Goal: Task Accomplishment & Management: Complete application form

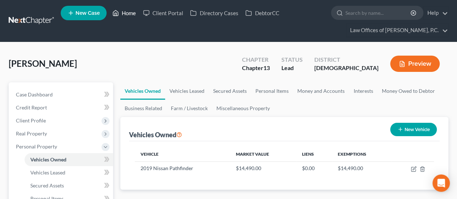
click at [131, 14] on link "Home" at bounding box center [124, 13] width 31 height 13
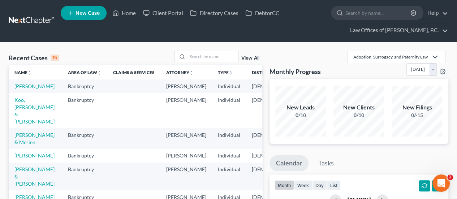
click at [27, 89] on td "[PERSON_NAME]" at bounding box center [36, 86] width 54 height 13
click at [25, 86] on link "[PERSON_NAME]" at bounding box center [34, 86] width 40 height 6
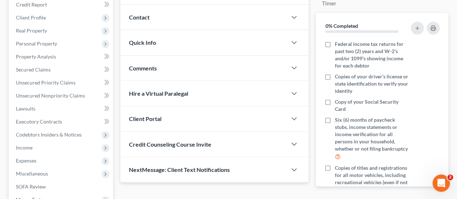
scroll to position [145, 0]
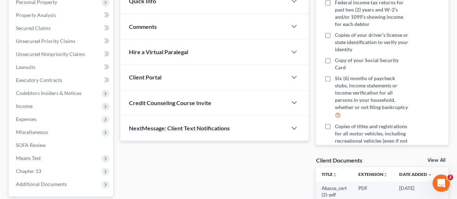
click at [38, 106] on span "Income" at bounding box center [61, 106] width 103 height 13
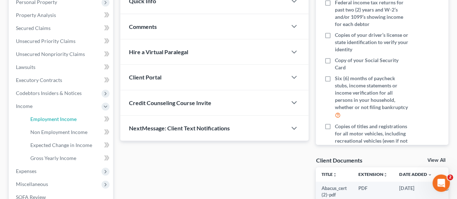
click at [54, 119] on span "Employment Income" at bounding box center [53, 119] width 46 height 6
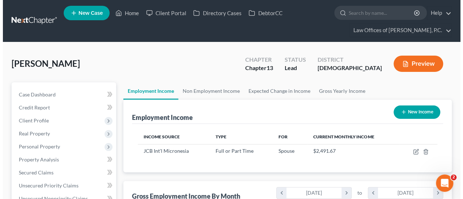
scroll to position [129, 183]
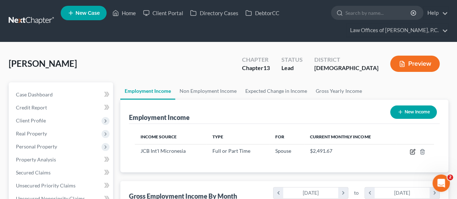
click at [412, 152] on icon "button" at bounding box center [413, 150] width 3 height 3
select select "0"
select select "11"
select select "2"
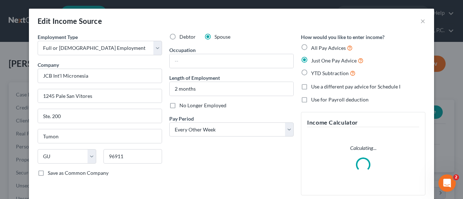
scroll to position [129, 185]
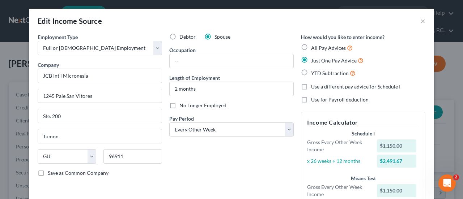
click at [311, 47] on label "All Pay Advices" at bounding box center [332, 48] width 42 height 8
click at [314, 47] on input "All Pay Advices" at bounding box center [316, 46] width 5 height 5
radio input "true"
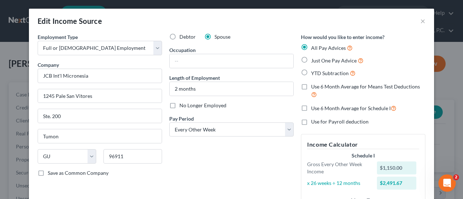
click at [311, 107] on label "Use 6 Month Average for Schedule I" at bounding box center [353, 108] width 85 height 8
click at [314, 107] on input "Use 6 Month Average for Schedule I" at bounding box center [316, 106] width 5 height 5
checkbox input "true"
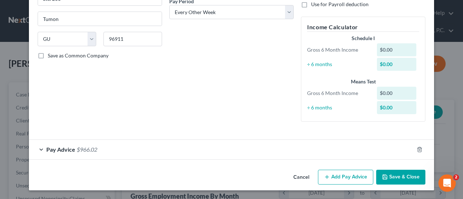
scroll to position [117, 0]
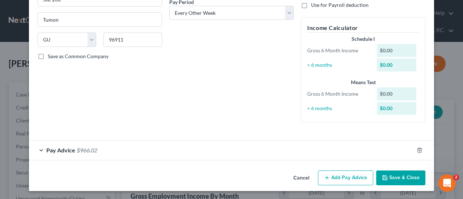
click at [94, 150] on span "$966.02" at bounding box center [87, 150] width 21 height 7
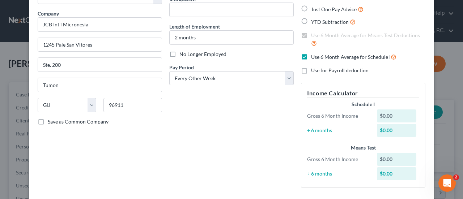
scroll to position [8, 0]
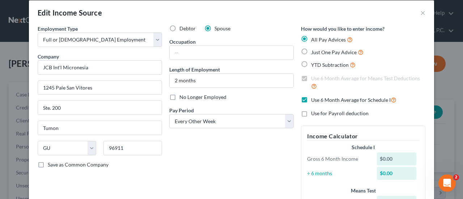
click at [323, 51] on span "Just One Pay Advice" at bounding box center [334, 52] width 46 height 6
click at [319, 51] on input "Just One Pay Advice" at bounding box center [316, 50] width 5 height 5
radio input "true"
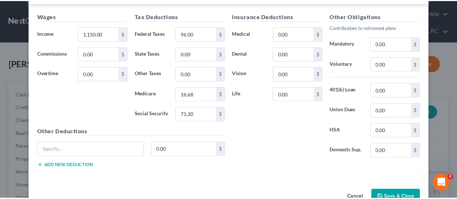
scroll to position [269, 0]
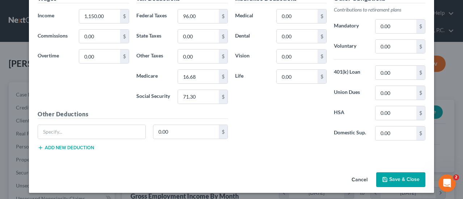
click at [397, 176] on button "Save & Close" at bounding box center [400, 179] width 49 height 15
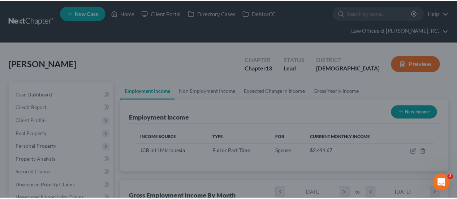
scroll to position [361502, 361448]
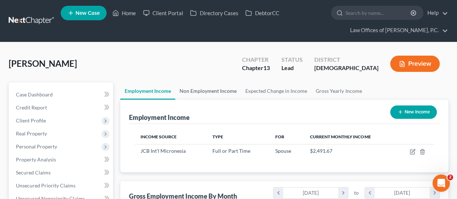
click at [203, 91] on link "Non Employment Income" at bounding box center [208, 90] width 66 height 17
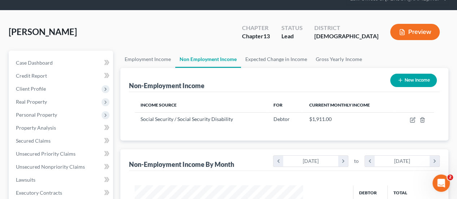
scroll to position [72, 0]
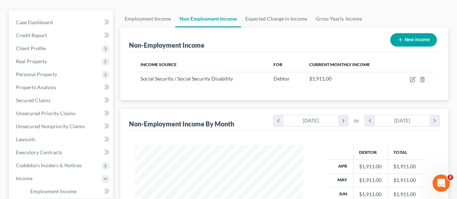
click at [44, 73] on span "Personal Property" at bounding box center [36, 74] width 41 height 6
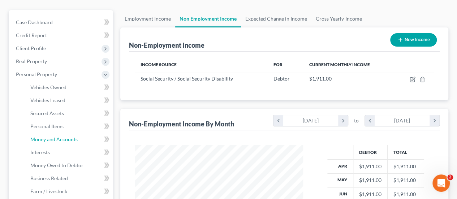
click at [54, 137] on span "Money and Accounts" at bounding box center [53, 139] width 47 height 6
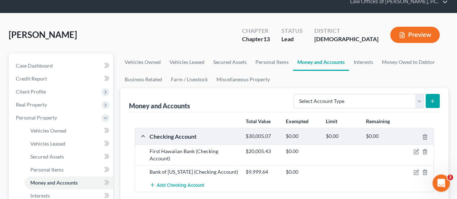
scroll to position [72, 0]
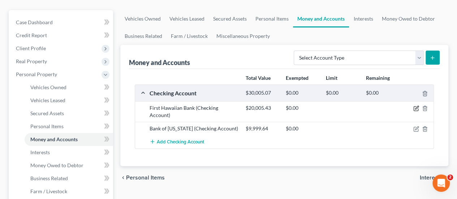
click at [416, 107] on icon "button" at bounding box center [417, 109] width 6 height 6
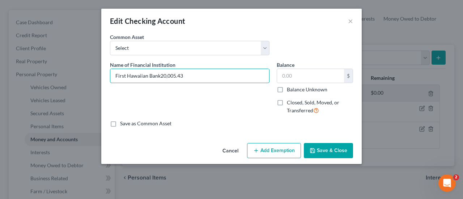
type input "First Hawaiian Bank"
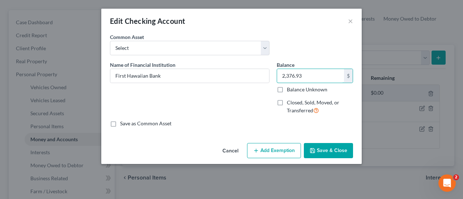
type input "2,376.93"
click at [326, 147] on button "Save & Close" at bounding box center [328, 150] width 49 height 15
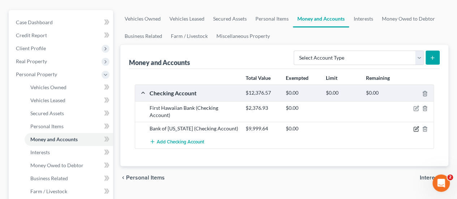
click at [415, 126] on icon "button" at bounding box center [417, 129] width 6 height 6
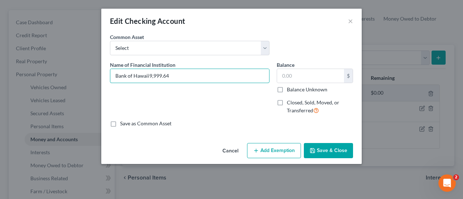
type input "Bank of [US_STATE]"
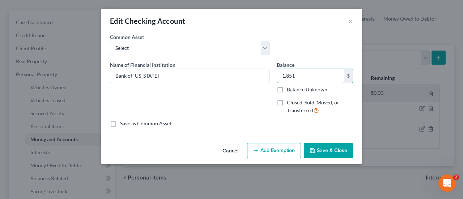
type input "1,851"
click at [334, 152] on button "Save & Close" at bounding box center [328, 150] width 49 height 15
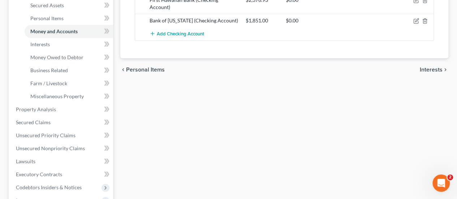
scroll to position [181, 0]
drag, startPoint x: 56, startPoint y: 59, endPoint x: 60, endPoint y: 60, distance: 3.7
click at [56, 59] on span "Money Owed to Debtor" at bounding box center [56, 57] width 53 height 6
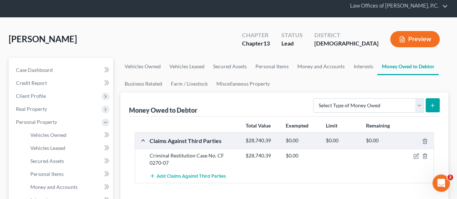
scroll to position [36, 0]
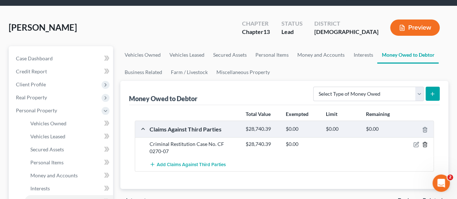
click at [425, 145] on line "button" at bounding box center [425, 145] width 0 height 1
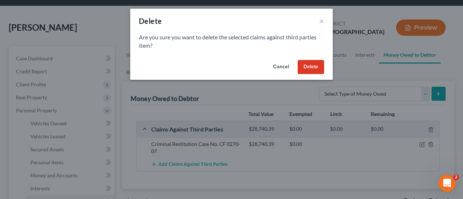
click at [305, 69] on button "Delete" at bounding box center [311, 67] width 26 height 14
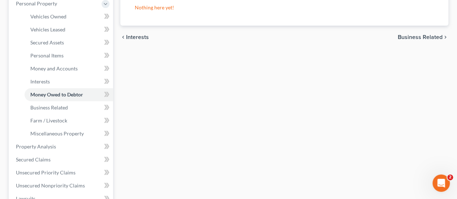
scroll to position [145, 0]
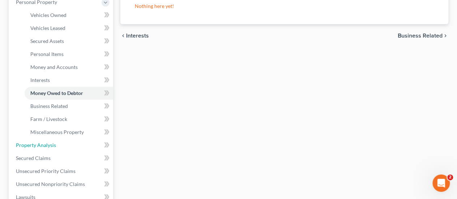
click at [49, 145] on span "Property Analysis" at bounding box center [36, 145] width 40 height 6
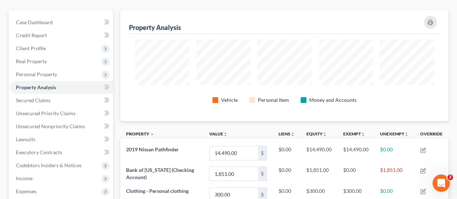
click at [43, 73] on span "Personal Property" at bounding box center [36, 74] width 41 height 6
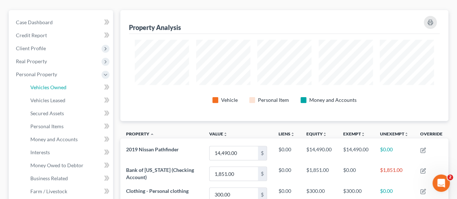
click at [56, 87] on span "Vehicles Owned" at bounding box center [48, 87] width 36 height 6
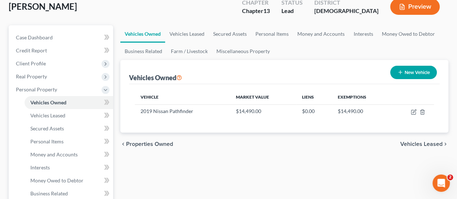
scroll to position [72, 0]
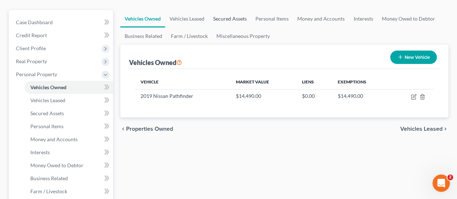
click at [227, 18] on link "Secured Assets" at bounding box center [230, 18] width 42 height 17
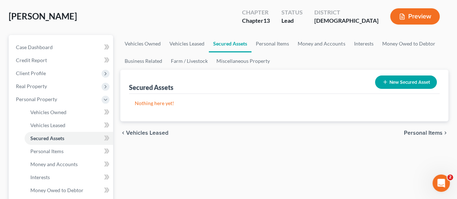
scroll to position [36, 0]
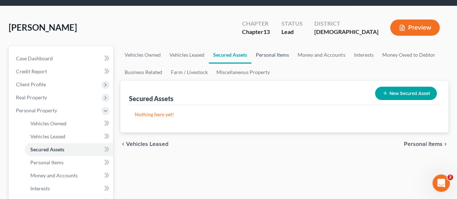
click at [273, 54] on link "Personal Items" at bounding box center [273, 54] width 42 height 17
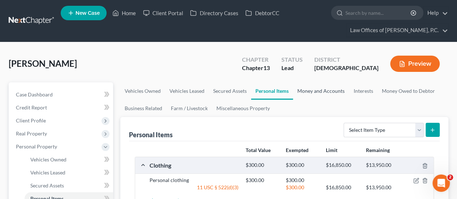
click at [318, 91] on link "Money and Accounts" at bounding box center [321, 90] width 56 height 17
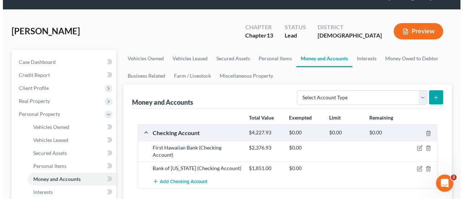
scroll to position [72, 0]
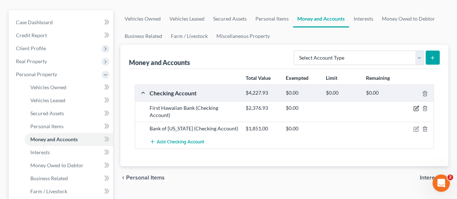
click at [416, 108] on icon "button" at bounding box center [417, 107] width 3 height 3
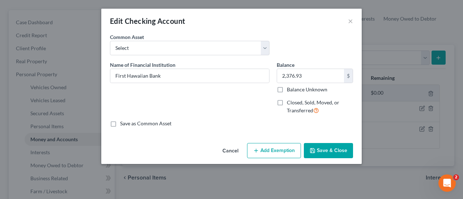
click at [271, 150] on button "Add Exemption" at bounding box center [274, 150] width 54 height 15
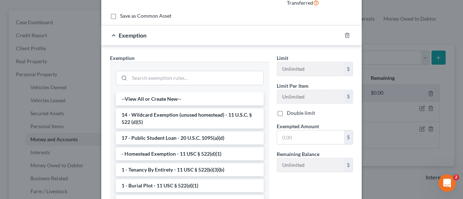
scroll to position [108, 0]
click at [172, 114] on li "14 - Wildcard Exemption (unused homestead) - 11 U.S.C. § 522 (d)(5)" at bounding box center [190, 118] width 148 height 20
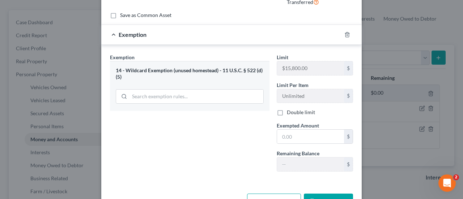
click at [287, 112] on label "Double limit" at bounding box center [301, 112] width 28 height 7
click at [290, 112] on input "Double limit" at bounding box center [292, 111] width 5 height 5
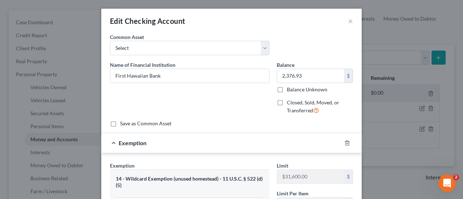
scroll to position [72, 0]
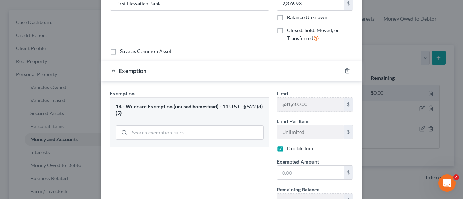
click at [287, 148] on label "Double limit" at bounding box center [301, 148] width 28 height 7
click at [290, 148] on input "Double limit" at bounding box center [292, 147] width 5 height 5
checkbox input "false"
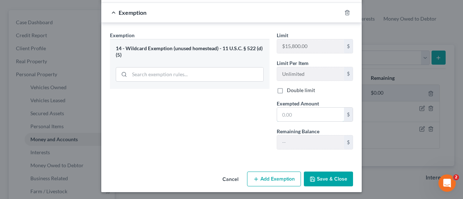
click at [304, 113] on input "text" at bounding box center [310, 115] width 67 height 14
type input "2,376.93"
click at [326, 179] on button "Save & Close" at bounding box center [328, 179] width 49 height 15
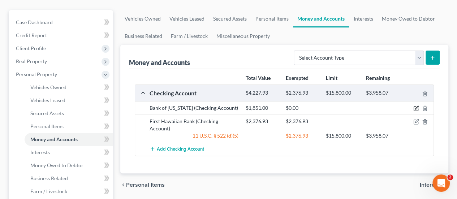
click at [415, 108] on icon "button" at bounding box center [417, 109] width 6 height 6
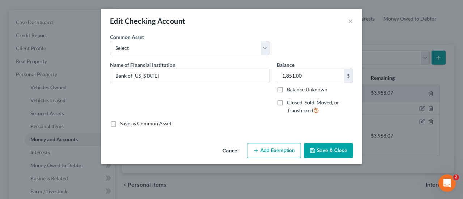
click at [275, 147] on button "Add Exemption" at bounding box center [274, 150] width 54 height 15
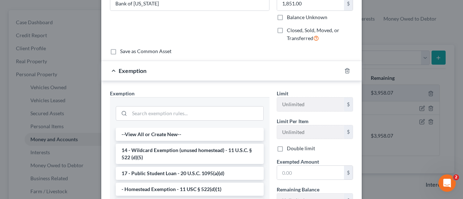
click at [197, 149] on li "14 - Wildcard Exemption (unused homestead) - 11 U.S.C. § 522 (d)(5)" at bounding box center [190, 154] width 148 height 20
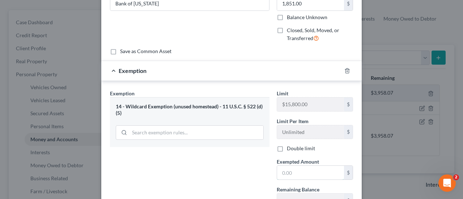
drag, startPoint x: 299, startPoint y: 172, endPoint x: 314, endPoint y: 167, distance: 15.8
click at [299, 172] on input "text" at bounding box center [310, 173] width 67 height 14
type input "1,851"
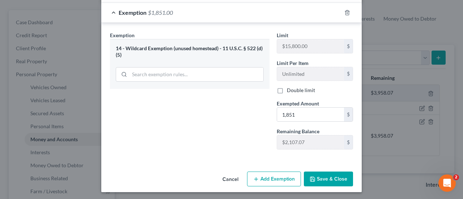
click at [322, 176] on button "Save & Close" at bounding box center [328, 179] width 49 height 15
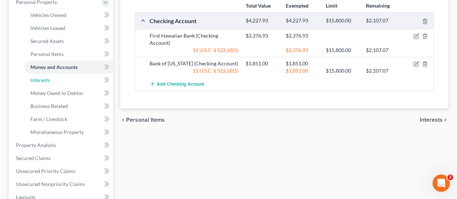
click at [46, 78] on span "Interests" at bounding box center [40, 80] width 20 height 6
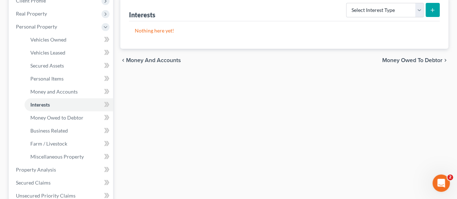
scroll to position [145, 0]
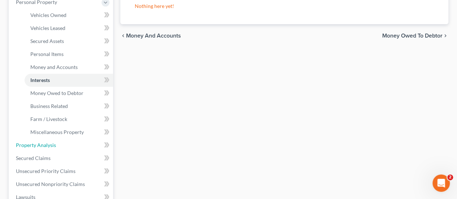
click at [42, 145] on span "Property Analysis" at bounding box center [36, 145] width 40 height 6
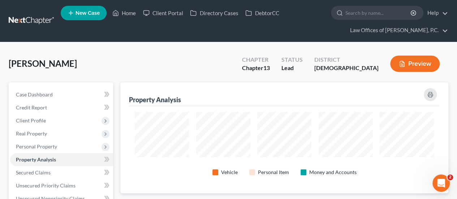
scroll to position [111, 328]
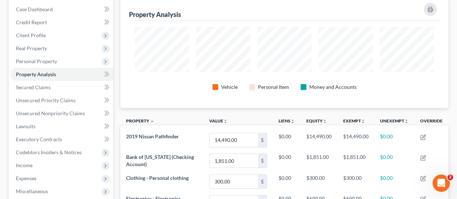
click at [59, 61] on span "Personal Property" at bounding box center [61, 61] width 103 height 13
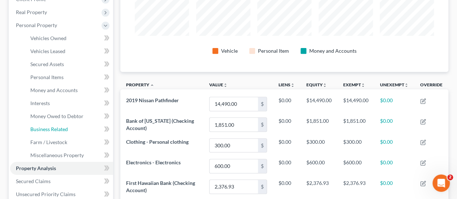
click at [59, 127] on span "Business Related" at bounding box center [49, 129] width 38 height 6
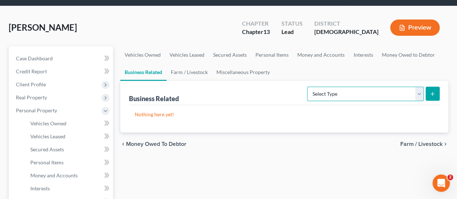
click at [417, 94] on select "Select Type Customer Lists Franchises Inventory Licenses Machinery Office Equip…" at bounding box center [365, 94] width 117 height 14
click at [418, 93] on select "Select Type Customer Lists Franchises Inventory Licenses Machinery Office Equip…" at bounding box center [365, 94] width 117 height 14
click at [243, 154] on div "chevron_left Money Owed to Debtor Farm / Livestock chevron_right" at bounding box center [284, 144] width 328 height 23
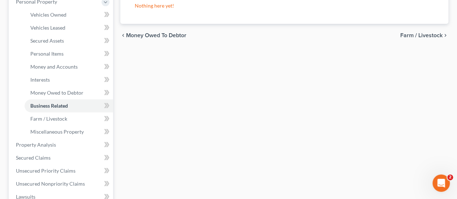
scroll to position [181, 0]
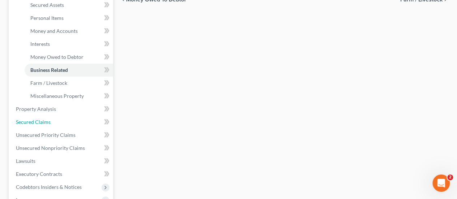
drag, startPoint x: 32, startPoint y: 123, endPoint x: 39, endPoint y: 122, distance: 6.5
click at [32, 123] on span "Secured Claims" at bounding box center [33, 122] width 35 height 6
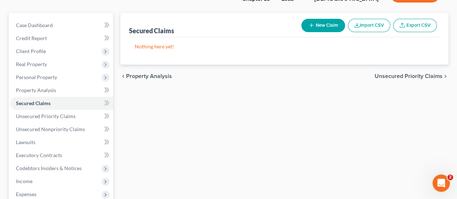
scroll to position [72, 0]
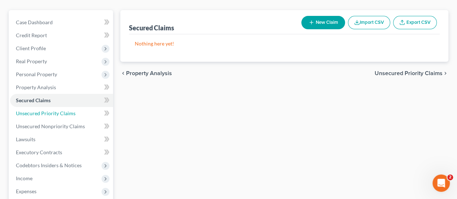
click at [54, 114] on span "Unsecured Priority Claims" at bounding box center [46, 113] width 60 height 6
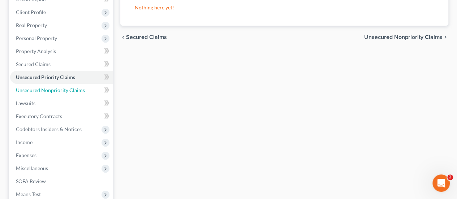
click at [59, 89] on span "Unsecured Nonpriority Claims" at bounding box center [50, 90] width 69 height 6
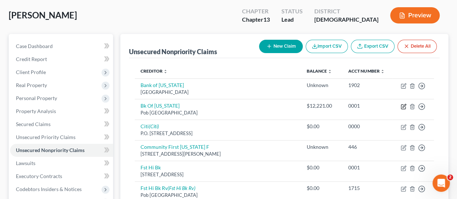
click at [404, 110] on icon "button" at bounding box center [404, 107] width 6 height 6
select select "12"
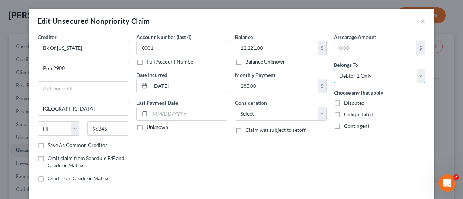
click at [418, 77] on select "Select Debtor 1 Only Debtor 2 Only Debtor 1 And Debtor 2 Only At Least One Of T…" at bounding box center [379, 76] width 91 height 14
select select "3"
click at [334, 69] on select "Select Debtor 1 Only Debtor 2 Only Debtor 1 And Debtor 2 Only At Least One Of T…" at bounding box center [379, 76] width 91 height 14
click at [344, 126] on label "Contingent" at bounding box center [356, 126] width 25 height 7
click at [347, 126] on input "Contingent" at bounding box center [349, 125] width 5 height 5
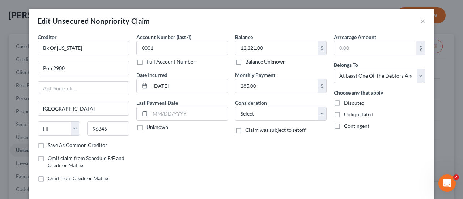
checkbox input "true"
click at [245, 61] on label "Balance Unknown" at bounding box center [265, 61] width 41 height 7
click at [248, 61] on input "Balance Unknown" at bounding box center [250, 60] width 5 height 5
checkbox input "true"
type input "0.00"
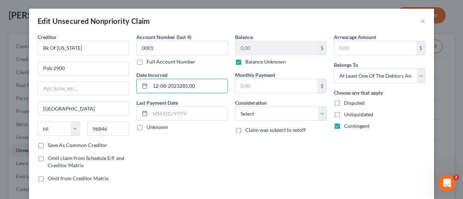
type input "[DATE]"
click at [320, 113] on select "Select Cable / Satellite Services Collection Agency Credit Card Debt Debt Couns…" at bounding box center [280, 114] width 91 height 14
click at [370, 166] on div "Arrearage Amount $ Belongs To * Select Debtor 1 Only Debtor 2 Only Debtor 1 And…" at bounding box center [379, 110] width 99 height 155
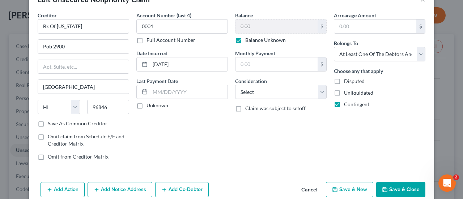
scroll to position [54, 0]
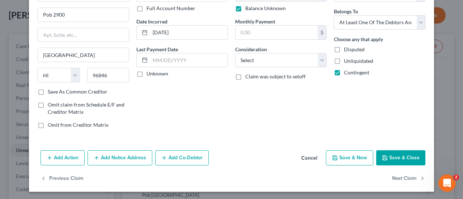
click at [176, 157] on button "Add Co-Debtor" at bounding box center [182, 157] width 54 height 15
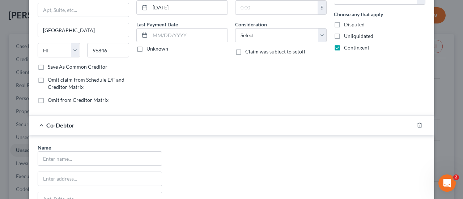
scroll to position [90, 0]
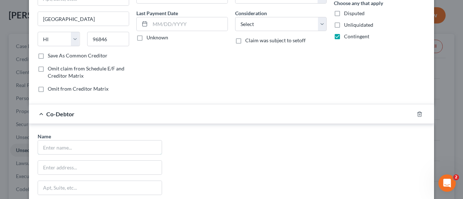
click at [95, 148] on input "text" at bounding box center [100, 148] width 124 height 14
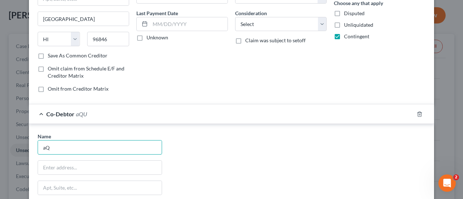
type input "a"
type input "Aquajack [US_STATE] Inc."
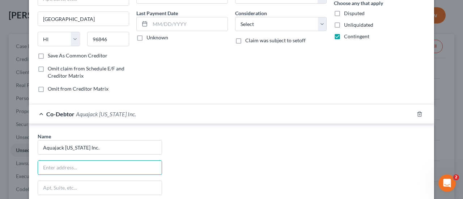
click at [73, 167] on input "text" at bounding box center [100, 168] width 124 height 14
type input "646 E. Marine Corps Dr"
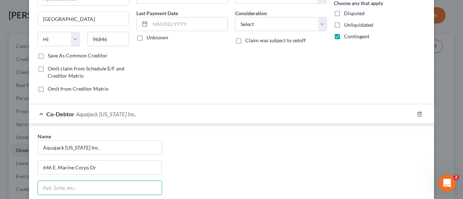
scroll to position [103, 0]
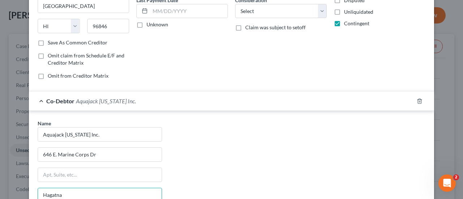
type input "Hagatna"
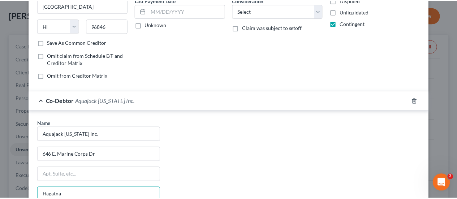
scroll to position [216, 0]
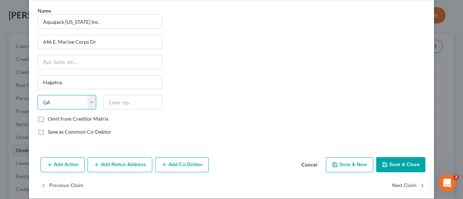
select select "11"
type input "6"
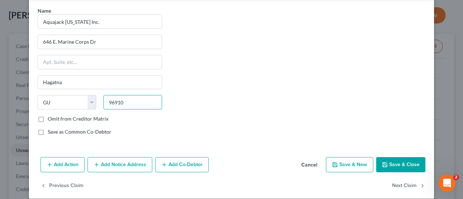
type input "96910"
click at [54, 128] on label "Save as Common Co-Debtor" at bounding box center [80, 131] width 64 height 7
click at [54, 128] on input "Save as Common Co-Debtor" at bounding box center [53, 130] width 5 height 5
checkbox input "true"
click at [391, 160] on button "Save & Close" at bounding box center [400, 164] width 49 height 15
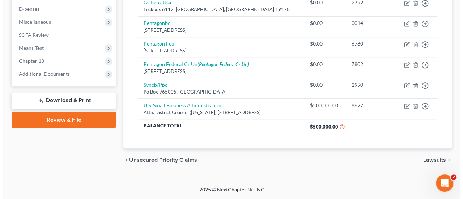
scroll to position [265, 0]
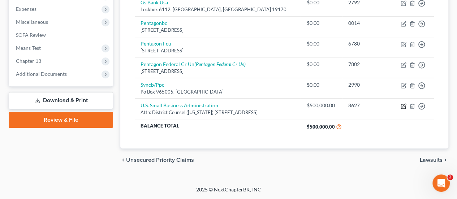
click at [404, 104] on icon "button" at bounding box center [404, 105] width 3 height 3
select select "4"
select select "0"
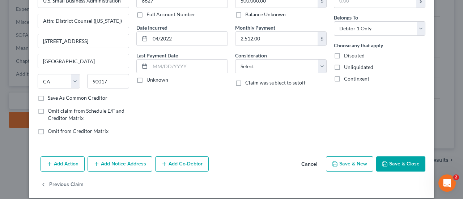
scroll to position [54, 0]
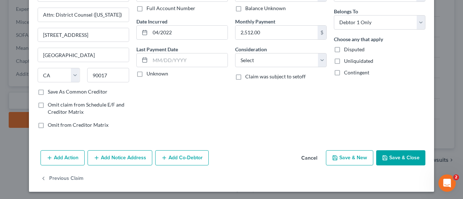
click at [175, 157] on button "Add Co-Debtor" at bounding box center [182, 157] width 54 height 15
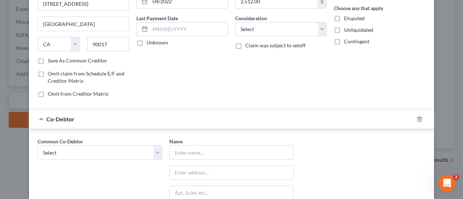
scroll to position [126, 0]
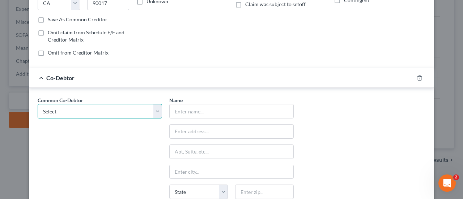
click at [153, 109] on select "Select Aquajack [US_STATE] Inc." at bounding box center [100, 111] width 124 height 14
select select "0"
click at [38, 104] on select "Select Aquajack [US_STATE] Inc." at bounding box center [100, 111] width 124 height 14
type input "Aquajack [US_STATE] Inc."
type input "646 E. Marine Corps Dr"
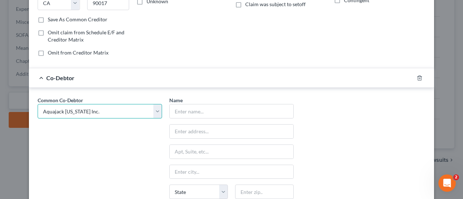
type input "Hagatna"
select select "11"
type input "96910"
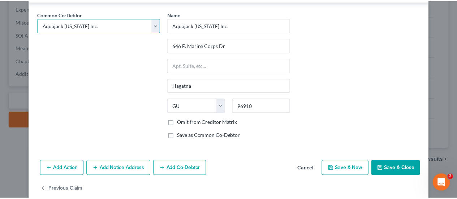
scroll to position [221, 0]
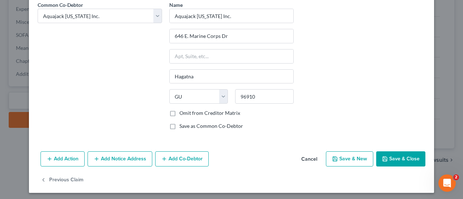
click at [391, 157] on button "Save & Close" at bounding box center [400, 159] width 49 height 15
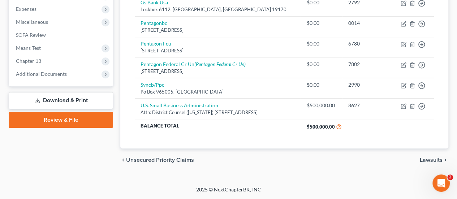
drag, startPoint x: 263, startPoint y: 91, endPoint x: 257, endPoint y: 91, distance: 5.8
click at [263, 91] on td "Syncb/Ppc Po Box 965005, [GEOGRAPHIC_DATA]" at bounding box center [218, 88] width 166 height 21
click at [304, 171] on div "chevron_left Unsecured Priority Claims Lawsuits chevron_right" at bounding box center [284, 160] width 328 height 23
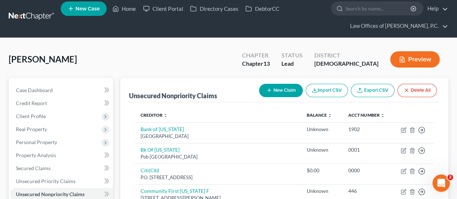
scroll to position [0, 0]
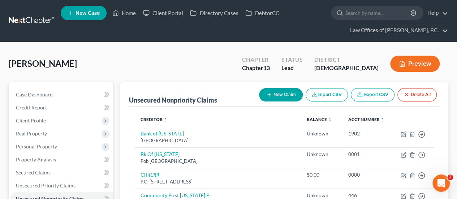
click at [244, 66] on div "[PERSON_NAME] Upgraded Chapter Chapter 13 Status Lead District [DEMOGRAPHIC_DAT…" at bounding box center [229, 66] width 440 height 31
click at [243, 66] on div "[PERSON_NAME] Upgraded Chapter Chapter 13 Status Lead District [DEMOGRAPHIC_DAT…" at bounding box center [229, 66] width 440 height 31
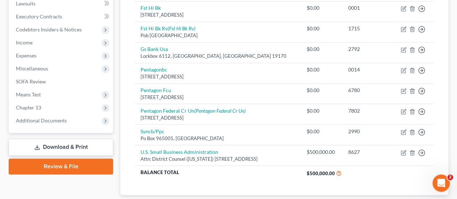
scroll to position [157, 0]
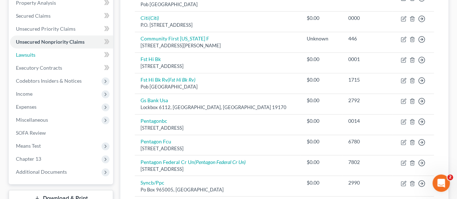
click at [42, 55] on link "Lawsuits" at bounding box center [61, 54] width 103 height 13
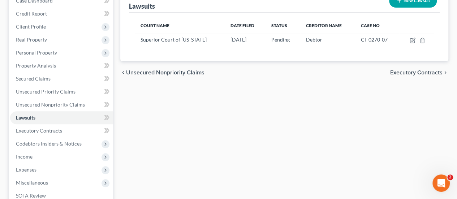
scroll to position [108, 0]
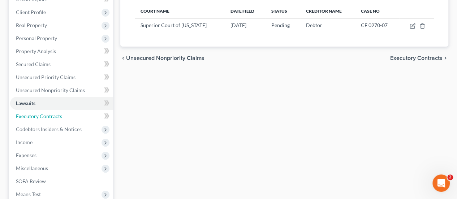
click at [60, 116] on span "Executory Contracts" at bounding box center [39, 116] width 46 height 6
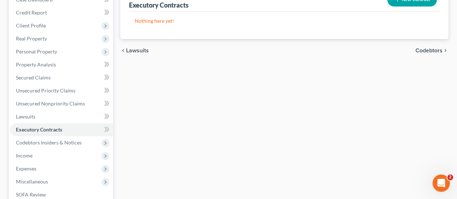
scroll to position [36, 0]
